Goal: Transaction & Acquisition: Purchase product/service

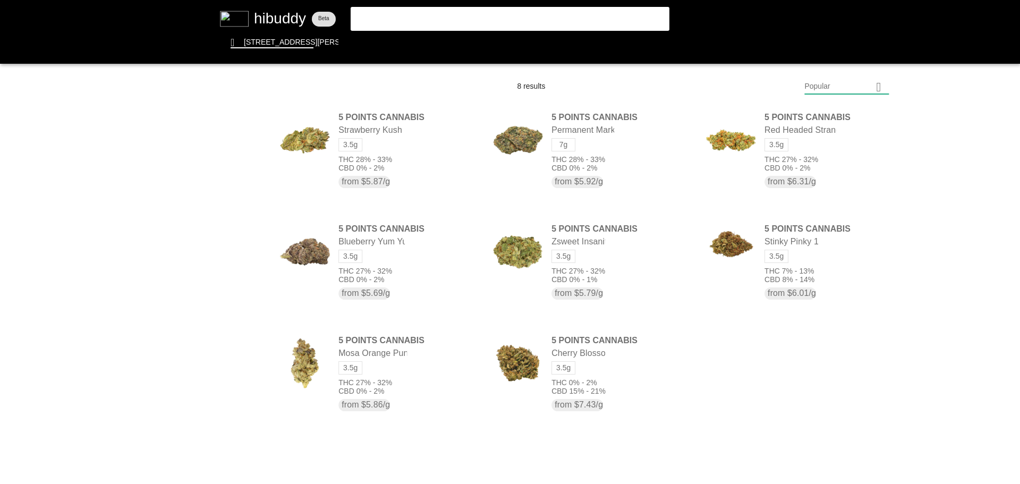
click at [564, 10] on flt-glass-pane at bounding box center [510, 242] width 1020 height 484
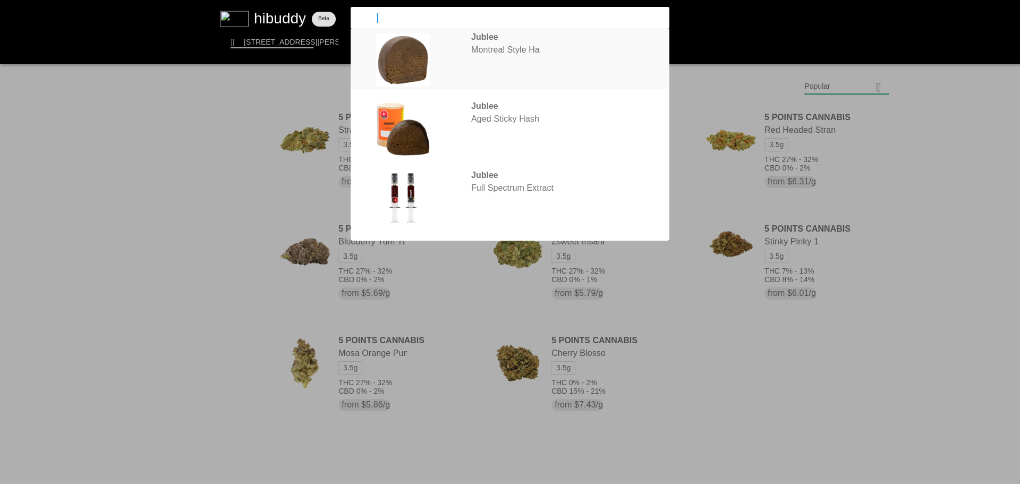
type input "jublee"
click at [556, 62] on flt-glass-pane at bounding box center [510, 242] width 1020 height 484
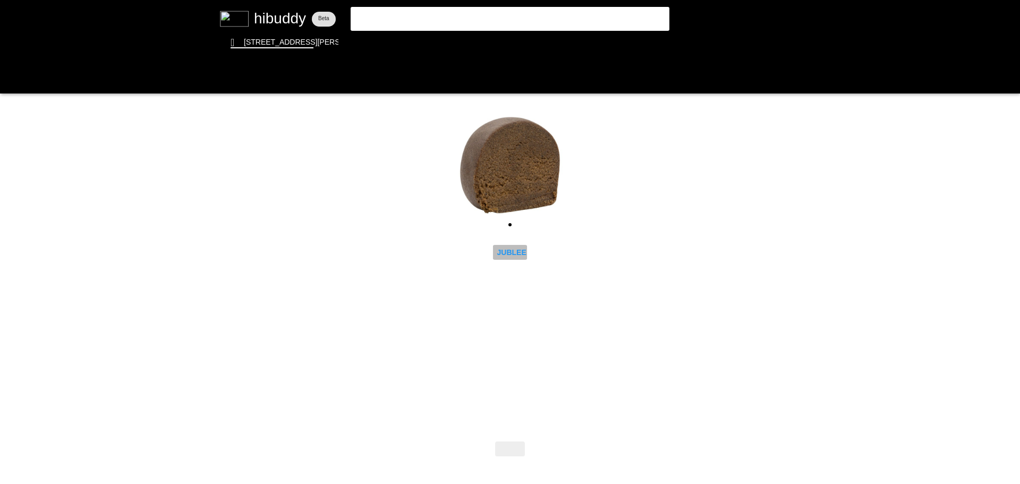
click at [515, 249] on flt-glass-pane at bounding box center [510, 242] width 1020 height 484
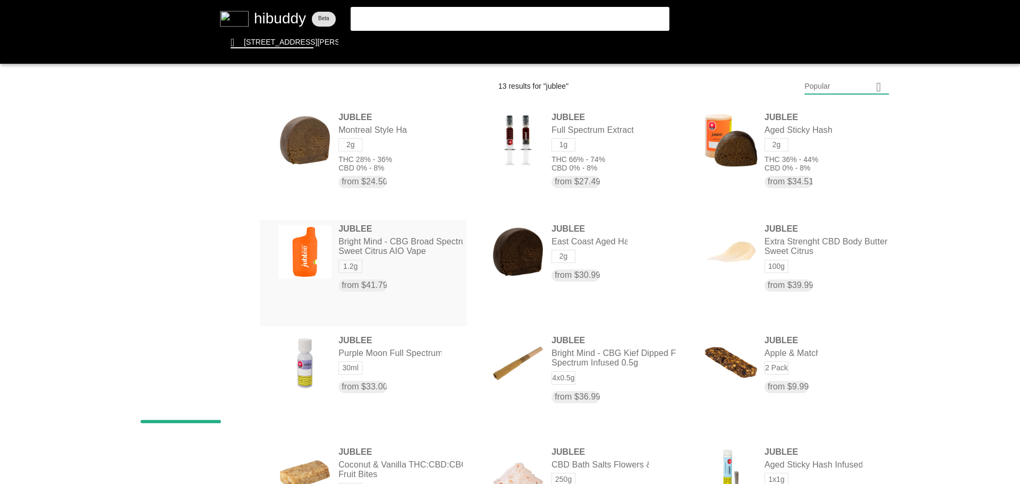
click at [383, 237] on flt-glass-pane at bounding box center [510, 242] width 1020 height 484
